Goal: Contribute content

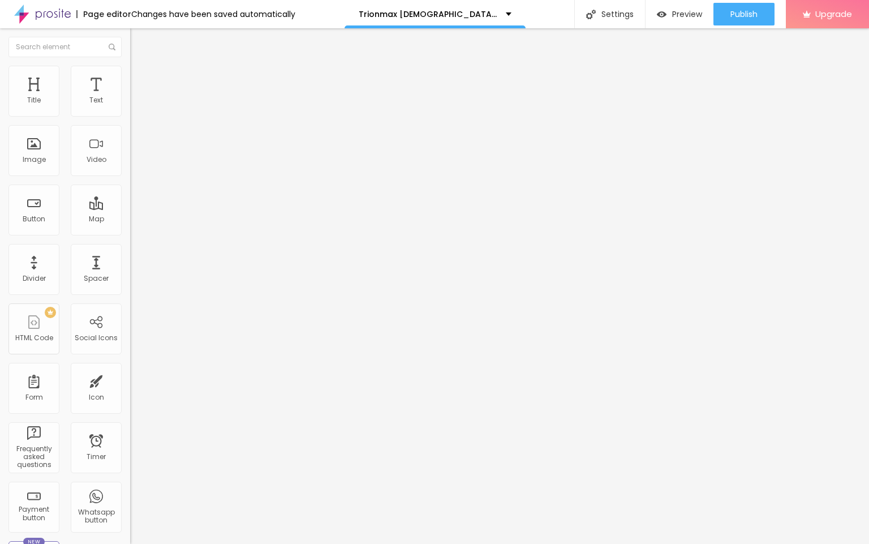
click at [130, 106] on input "entre em contato" at bounding box center [198, 100] width 136 height 11
paste input "👇꧁༺✨❗❗𝐒𝐡𝐨𝐩𝐍𝐨𝐰❗❗✨༻꧂"
type input "👇꧁༺✨❗❗𝐒𝐡𝐨𝐩𝐍𝐨𝐰❗❗✨༻꧂"
click at [130, 229] on input "https://" at bounding box center [198, 227] width 136 height 11
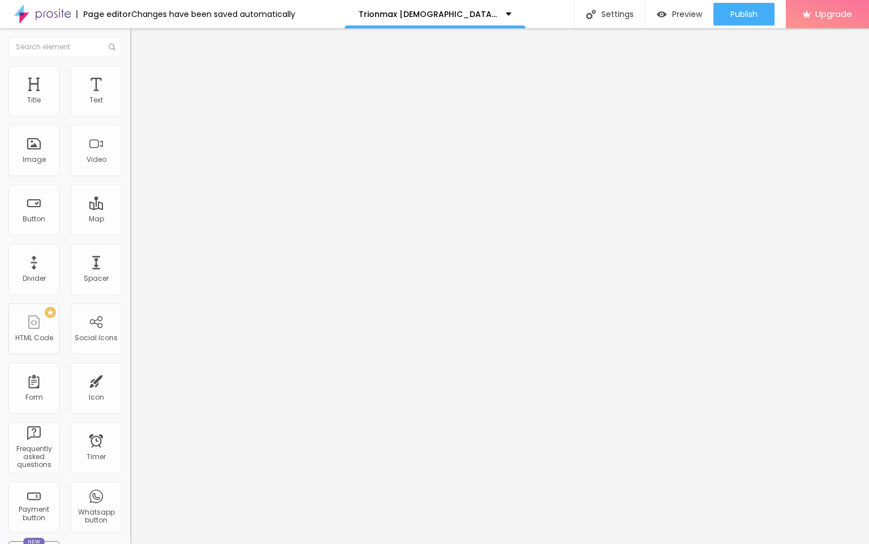
scroll to position [0, 0]
click at [130, 233] on input "https://" at bounding box center [198, 227] width 136 height 11
paste input "[DOMAIN_NAME][URL][DEMOGRAPHIC_DATA][MEDICAL_DATA]"
type input "[URL][DOMAIN_NAME][DEMOGRAPHIC_DATA][MEDICAL_DATA]"
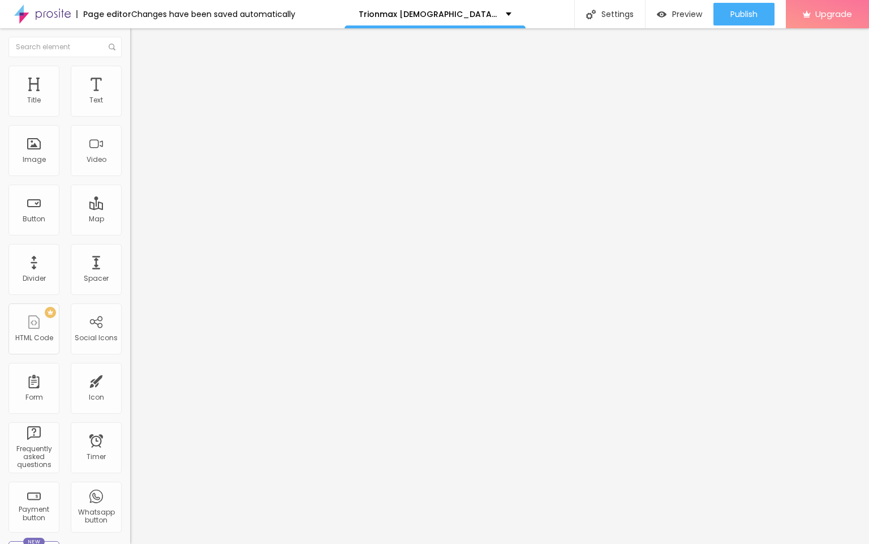
scroll to position [0, 0]
click at [130, 97] on span "Change image" at bounding box center [160, 93] width 61 height 10
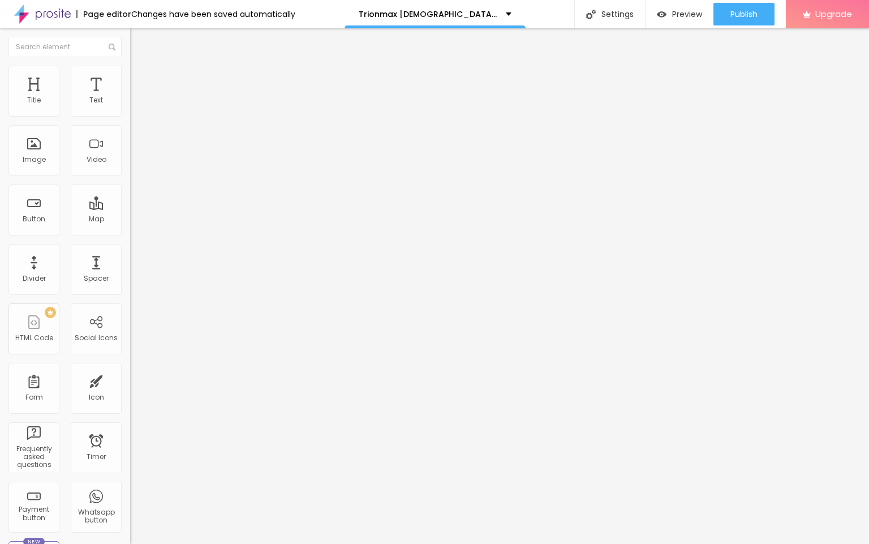
click at [130, 232] on input "https://" at bounding box center [198, 226] width 136 height 11
paste input "[DOMAIN_NAME][URL][DEMOGRAPHIC_DATA][MEDICAL_DATA]"
type input "[URL][DOMAIN_NAME][DEMOGRAPHIC_DATA][MEDICAL_DATA]"
click at [725, 17] on button "Publish" at bounding box center [743, 14] width 61 height 23
click at [48, 10] on img at bounding box center [42, 14] width 57 height 28
